Goal: Task Accomplishment & Management: Manage account settings

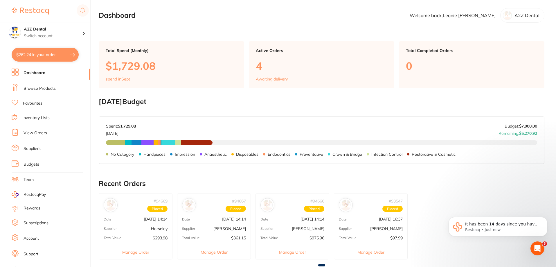
click at [34, 148] on link "Suppliers" at bounding box center [32, 149] width 17 height 6
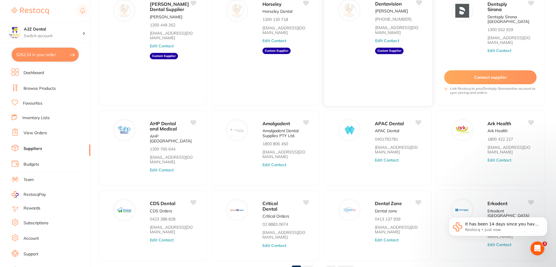
scroll to position [87, 0]
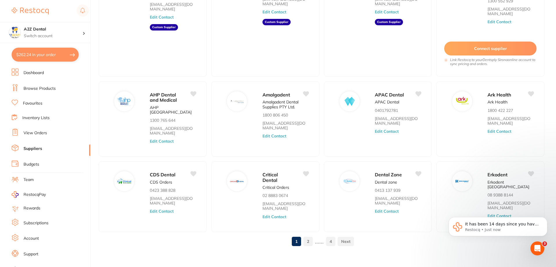
click at [341, 238] on link at bounding box center [346, 241] width 16 height 12
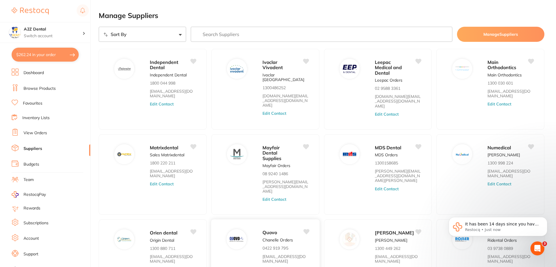
scroll to position [39, 0]
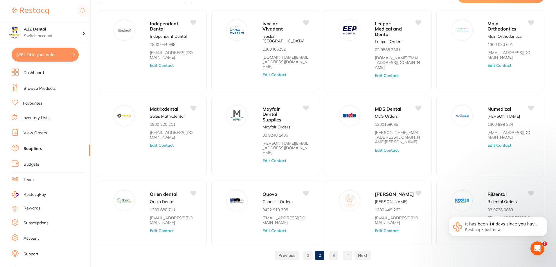
click at [306, 249] on link "1" at bounding box center [307, 255] width 9 height 12
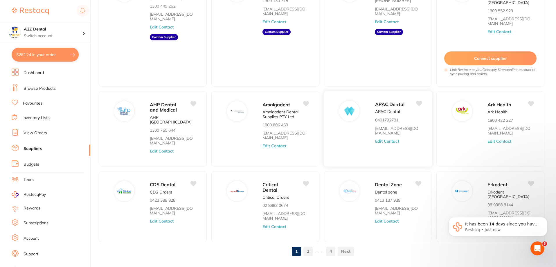
scroll to position [87, 0]
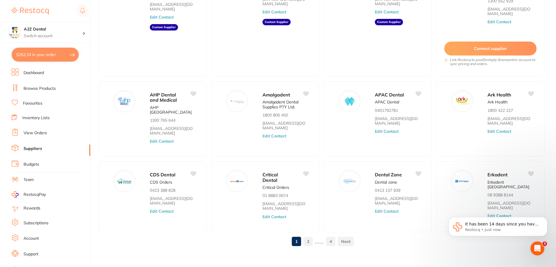
click at [308, 238] on link "2" at bounding box center [307, 241] width 9 height 12
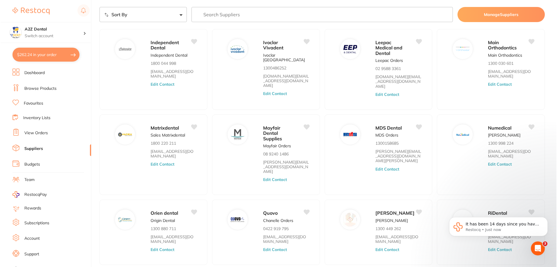
scroll to position [0, 0]
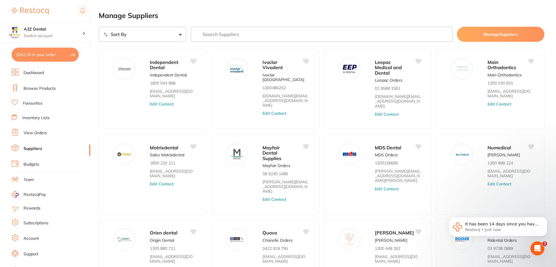
click at [245, 30] on input "search" at bounding box center [322, 34] width 262 height 15
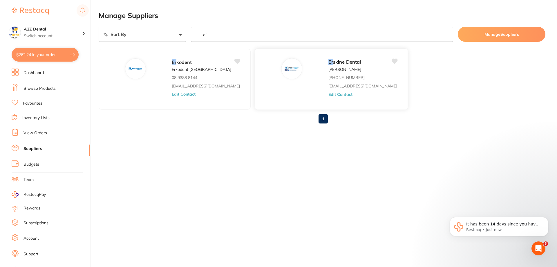
type input "er"
click at [329, 92] on button "Edit Contact" at bounding box center [341, 94] width 24 height 5
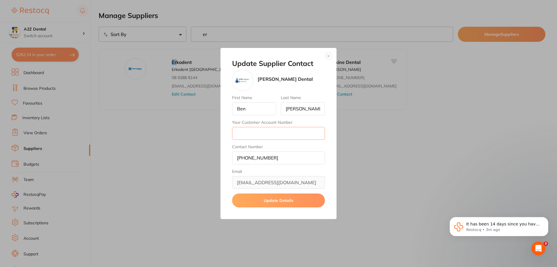
click at [268, 132] on input "Your Customer Account Number" at bounding box center [278, 133] width 93 height 13
type input "13763"
click at [287, 201] on button "Update Details" at bounding box center [278, 200] width 93 height 14
